Goal: Task Accomplishment & Management: Use online tool/utility

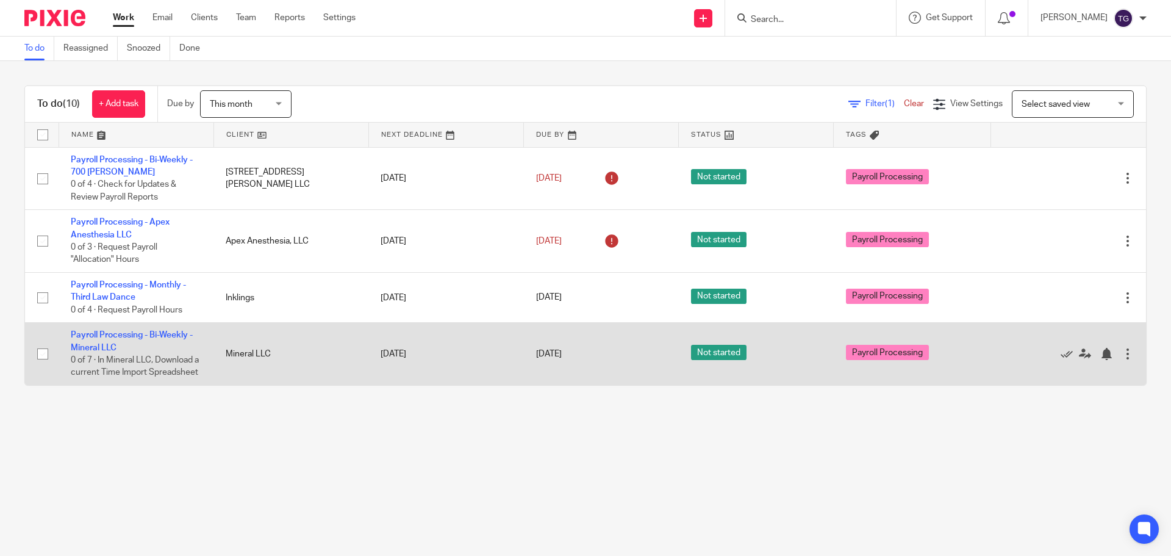
click at [145, 328] on td "Payroll Processing - Bi-Weekly - Mineral LLC 0 of 7 · In Mineral LLC, Download …" at bounding box center [136, 354] width 155 height 62
click at [142, 335] on link "Payroll Processing - Bi-Weekly - Mineral LLC" at bounding box center [132, 341] width 122 height 21
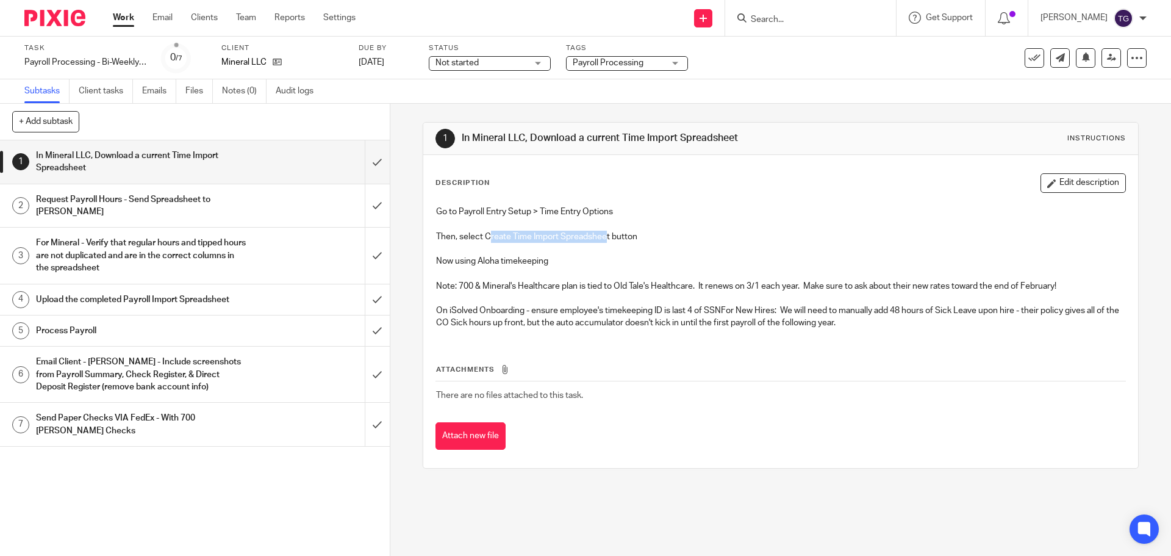
drag, startPoint x: 487, startPoint y: 236, endPoint x: 606, endPoint y: 242, distance: 118.5
click at [606, 242] on p "Then, select Create Time Import Spreadsheet button" at bounding box center [780, 237] width 689 height 12
click at [600, 242] on p "Then, select Create Time Import Spreadsheet button" at bounding box center [780, 237] width 689 height 12
drag, startPoint x: 604, startPoint y: 237, endPoint x: 484, endPoint y: 232, distance: 120.3
click at [484, 232] on p "Then, select Create Time Import Spreadsheet button" at bounding box center [780, 237] width 689 height 12
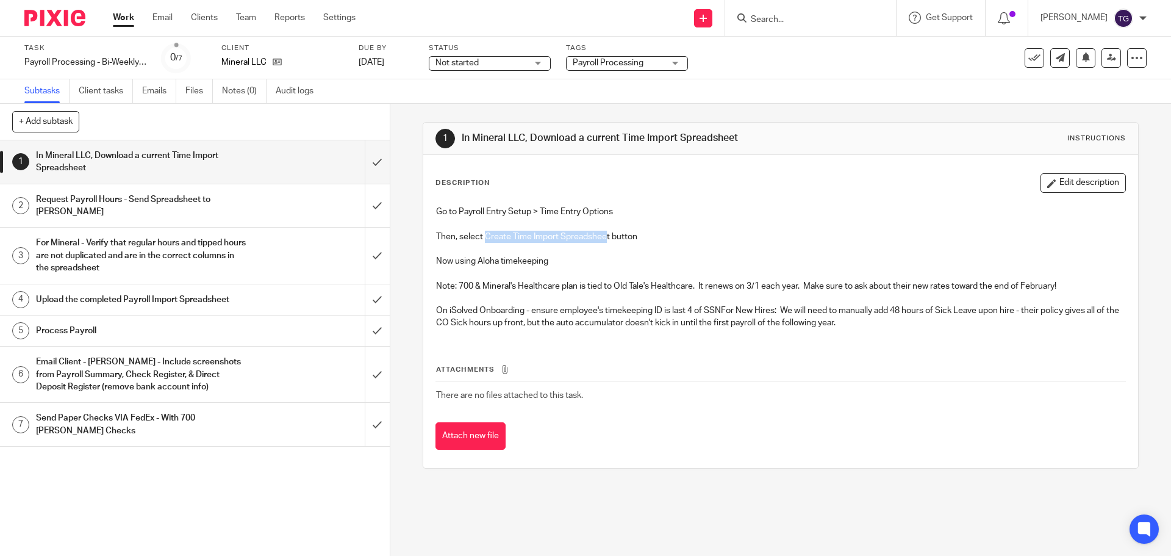
copy p "Create Time Import Spreadshee"
click at [149, 207] on h1 "Request Payroll Hours - Send Spreadsheet to [PERSON_NAME]" at bounding box center [141, 205] width 211 height 31
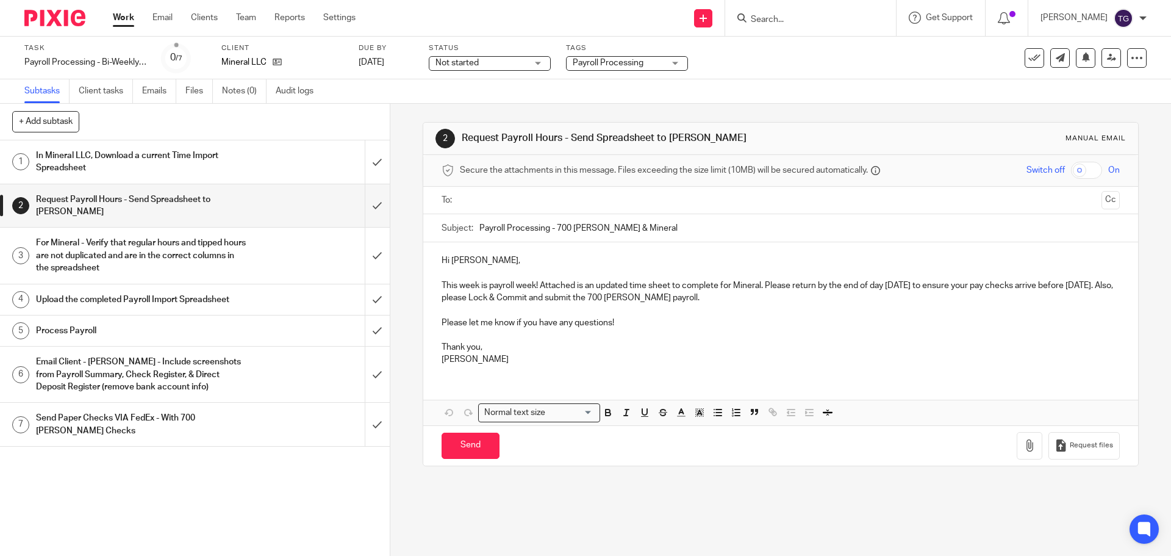
click at [150, 156] on h1 "In Mineral LLC, Download a current Time Import Spreadsheet" at bounding box center [141, 161] width 211 height 31
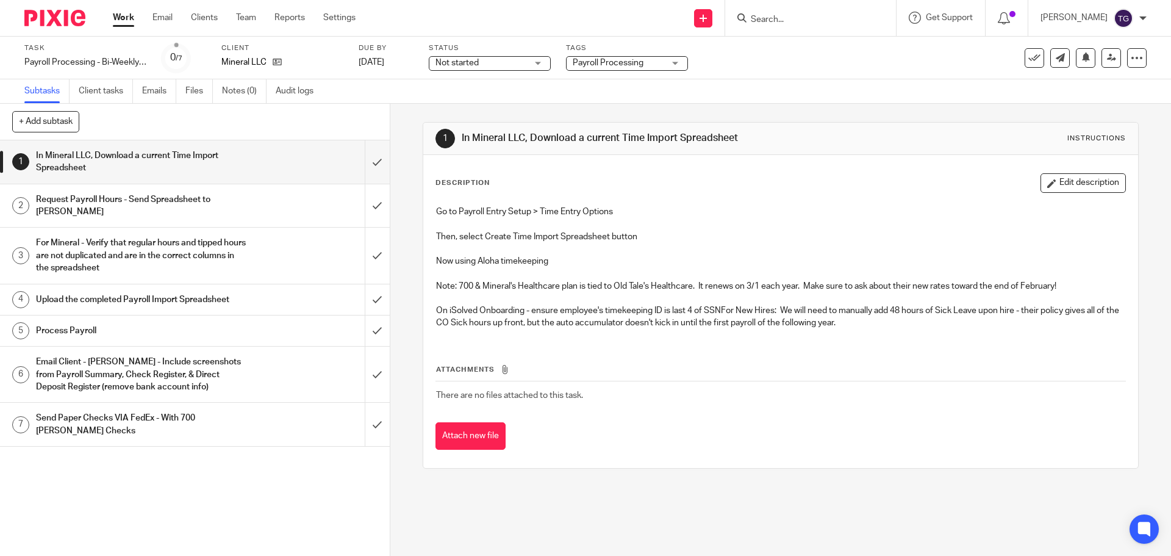
click at [210, 181] on link "1 In Mineral LLC, Download a current Time Import Spreadsheet" at bounding box center [182, 161] width 365 height 43
click at [207, 196] on h1 "Request Payroll Hours - Send Spreadsheet to David" at bounding box center [141, 205] width 211 height 31
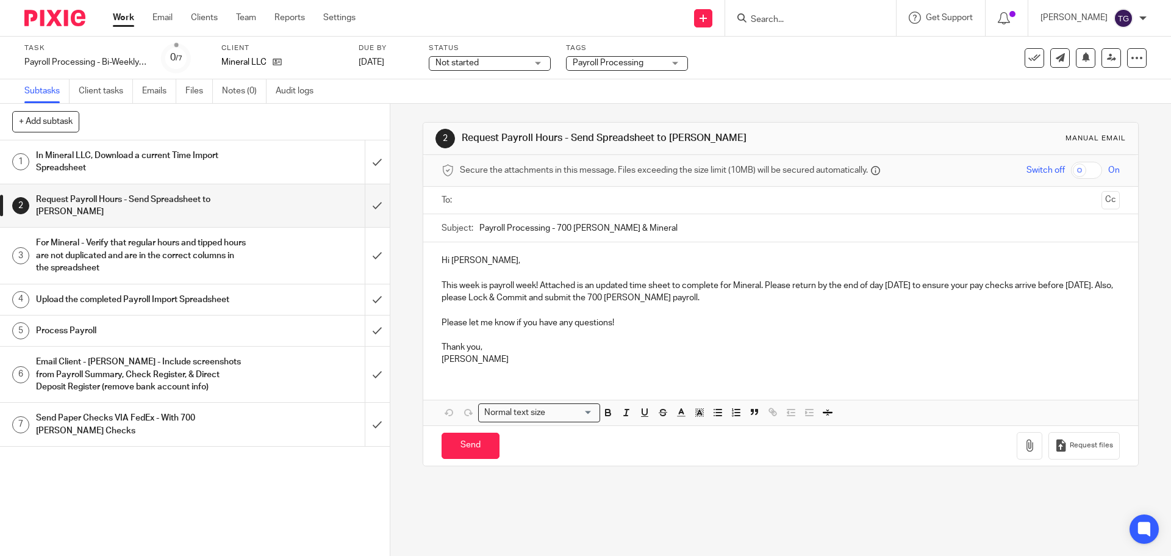
click at [510, 198] on input "text" at bounding box center [780, 200] width 632 height 14
drag, startPoint x: 542, startPoint y: 231, endPoint x: 531, endPoint y: 232, distance: 11.1
click at [1102, 205] on div "To: Mineral LLC Mineral LLC Cc" at bounding box center [780, 202] width 714 height 30
click at [1101, 207] on button "Cc" at bounding box center [1110, 201] width 18 height 18
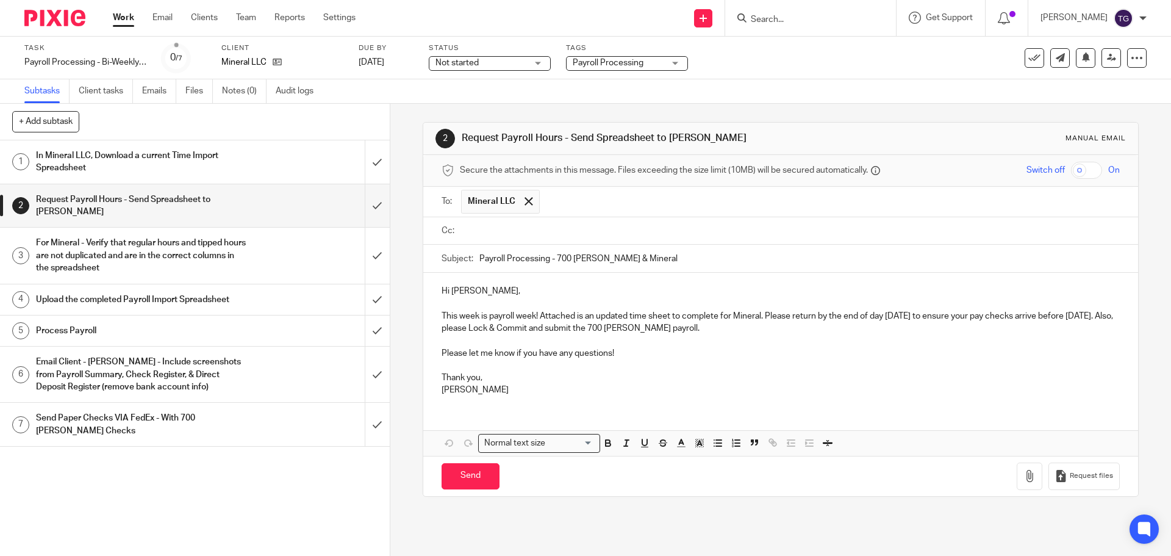
click at [467, 226] on input "text" at bounding box center [789, 231] width 650 height 14
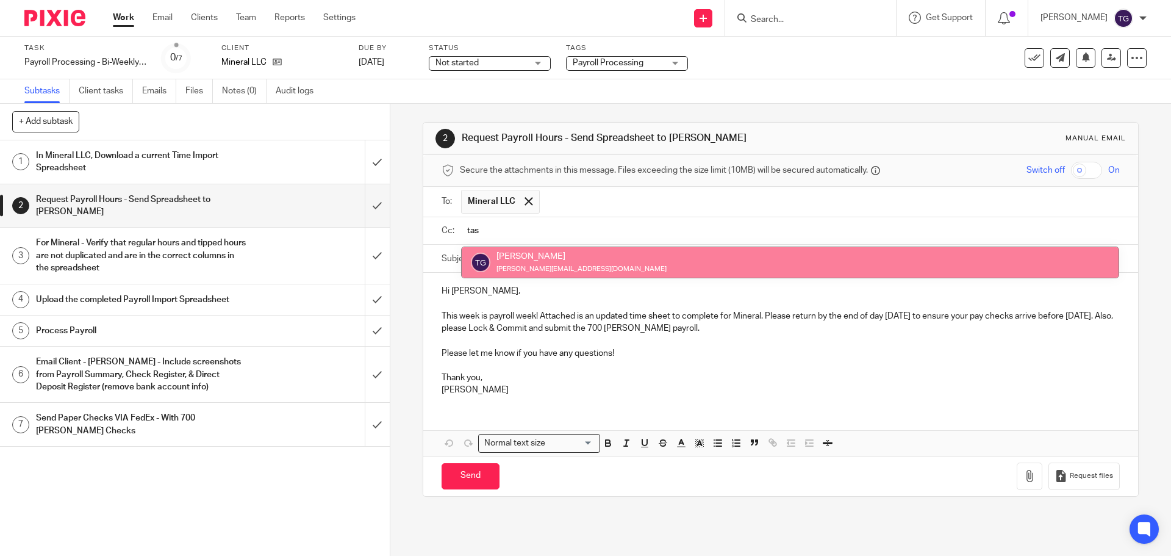
type input "tas"
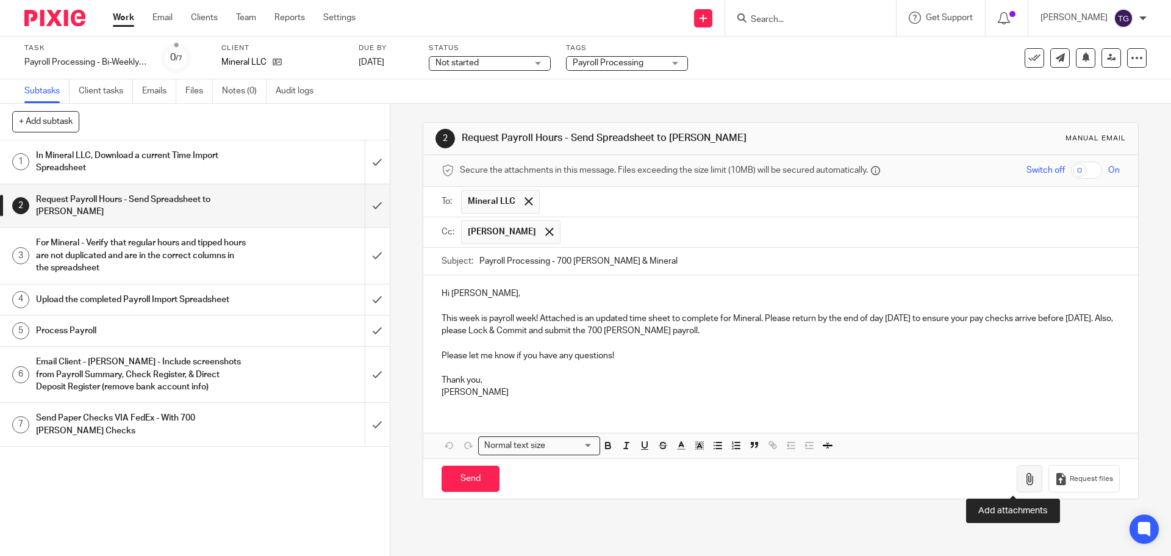
click at [1023, 478] on icon "button" at bounding box center [1029, 479] width 12 height 12
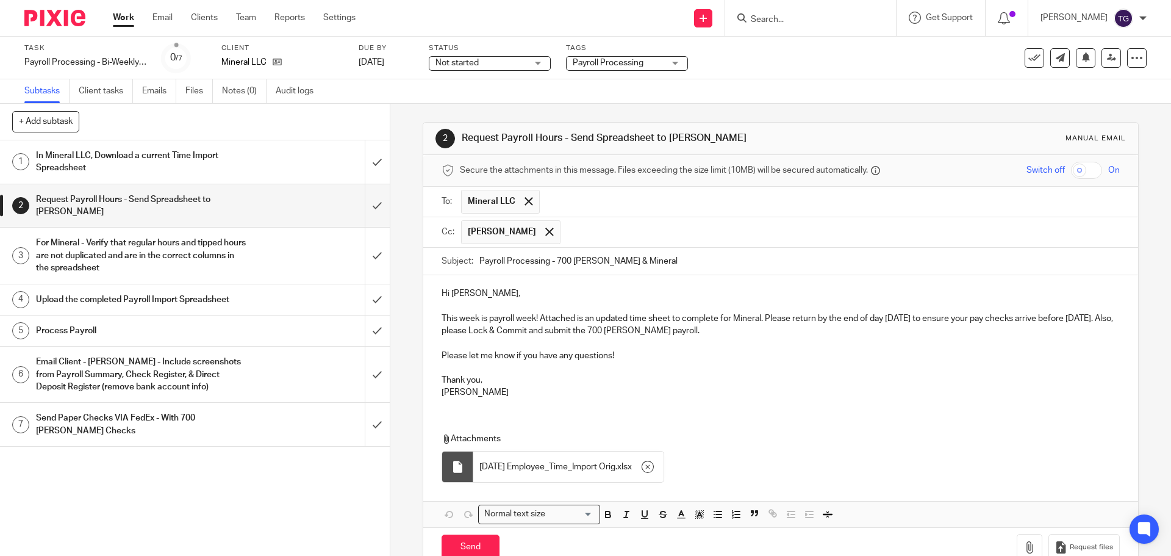
scroll to position [30, 0]
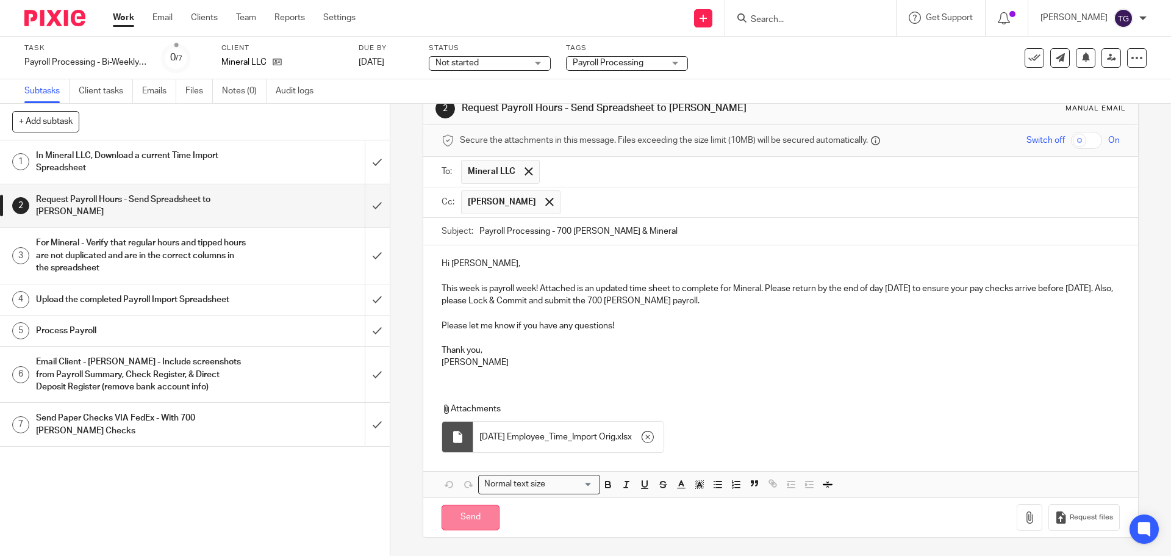
click at [471, 515] on input "Send" at bounding box center [471, 517] width 58 height 26
type input "Sent"
